Goal: Information Seeking & Learning: Get advice/opinions

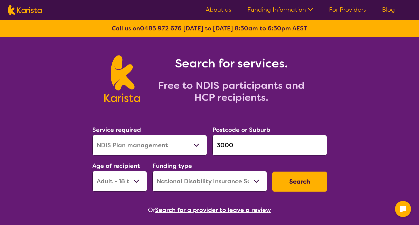
select select "NDIS Plan management"
select select "AD"
select select "NDIS"
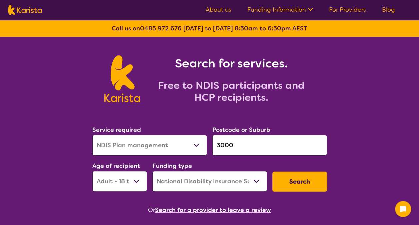
click at [304, 185] on button "Search" at bounding box center [299, 181] width 55 height 20
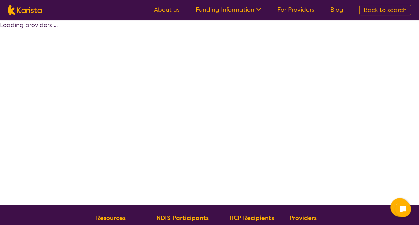
select select "by_score"
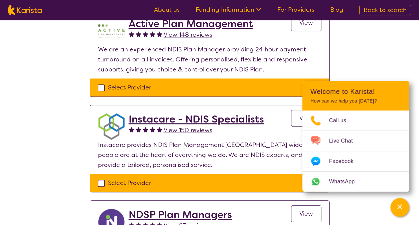
scroll to position [263, 0]
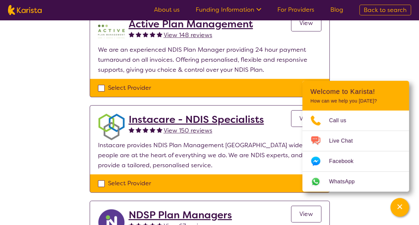
click at [207, 119] on h2 "Instacare - NDIS Specialists" at bounding box center [196, 119] width 135 height 12
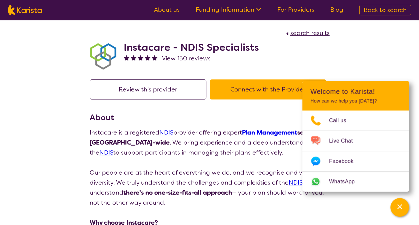
click at [186, 59] on span "View 150 reviews" at bounding box center [186, 58] width 49 height 8
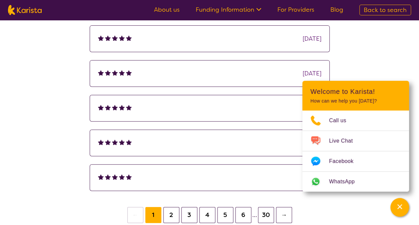
scroll to position [126, 0]
click at [303, 38] on div "[DATE]" at bounding box center [312, 38] width 19 height 10
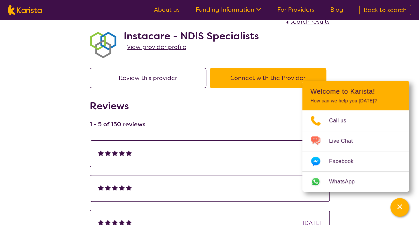
scroll to position [11, 0]
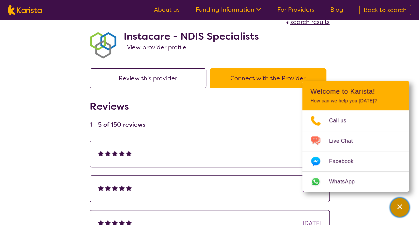
click at [404, 210] on div "Channel Menu" at bounding box center [399, 207] width 13 height 15
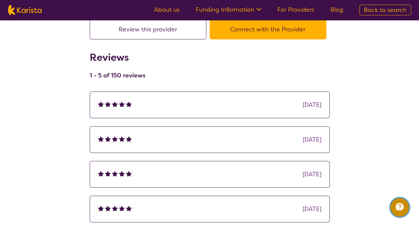
scroll to position [0, 0]
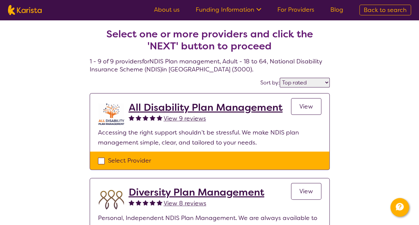
click at [325, 81] on select "Highly reviewed Top rated" at bounding box center [305, 83] width 50 height 10
click at [280, 78] on select "Highly reviewed Top rated" at bounding box center [305, 83] width 50 height 10
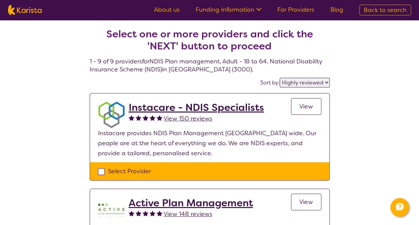
click at [326, 81] on select "Highly reviewed Top rated" at bounding box center [305, 83] width 50 height 10
select select "by_score"
click at [280, 78] on select "Highly reviewed Top rated" at bounding box center [305, 83] width 50 height 10
